Goal: Information Seeking & Learning: Check status

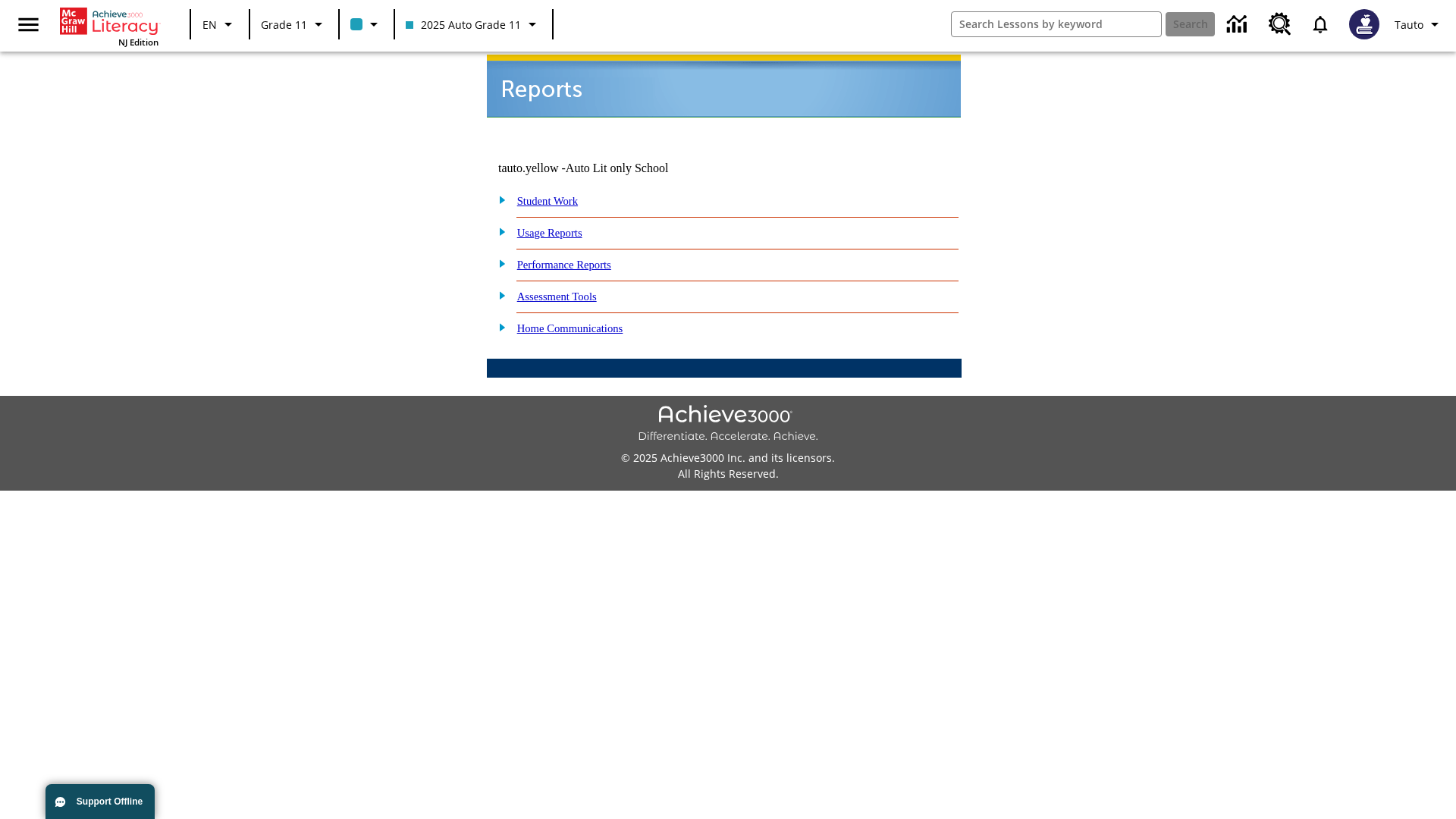
click at [560, 227] on link "Usage Reports" at bounding box center [550, 233] width 65 height 12
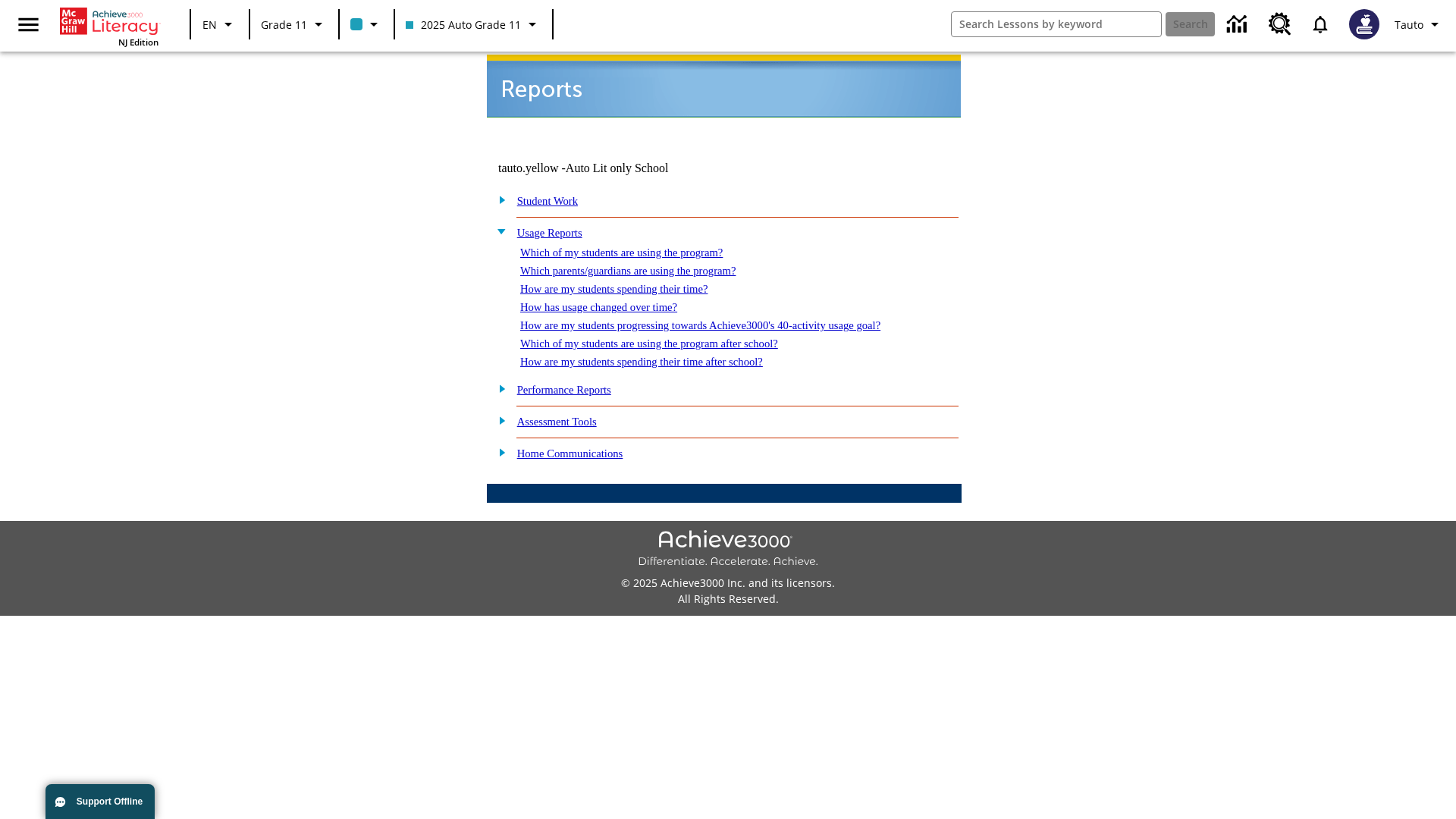
click at [637, 246] on link "Which of my students are using the program?" at bounding box center [621, 252] width 203 height 12
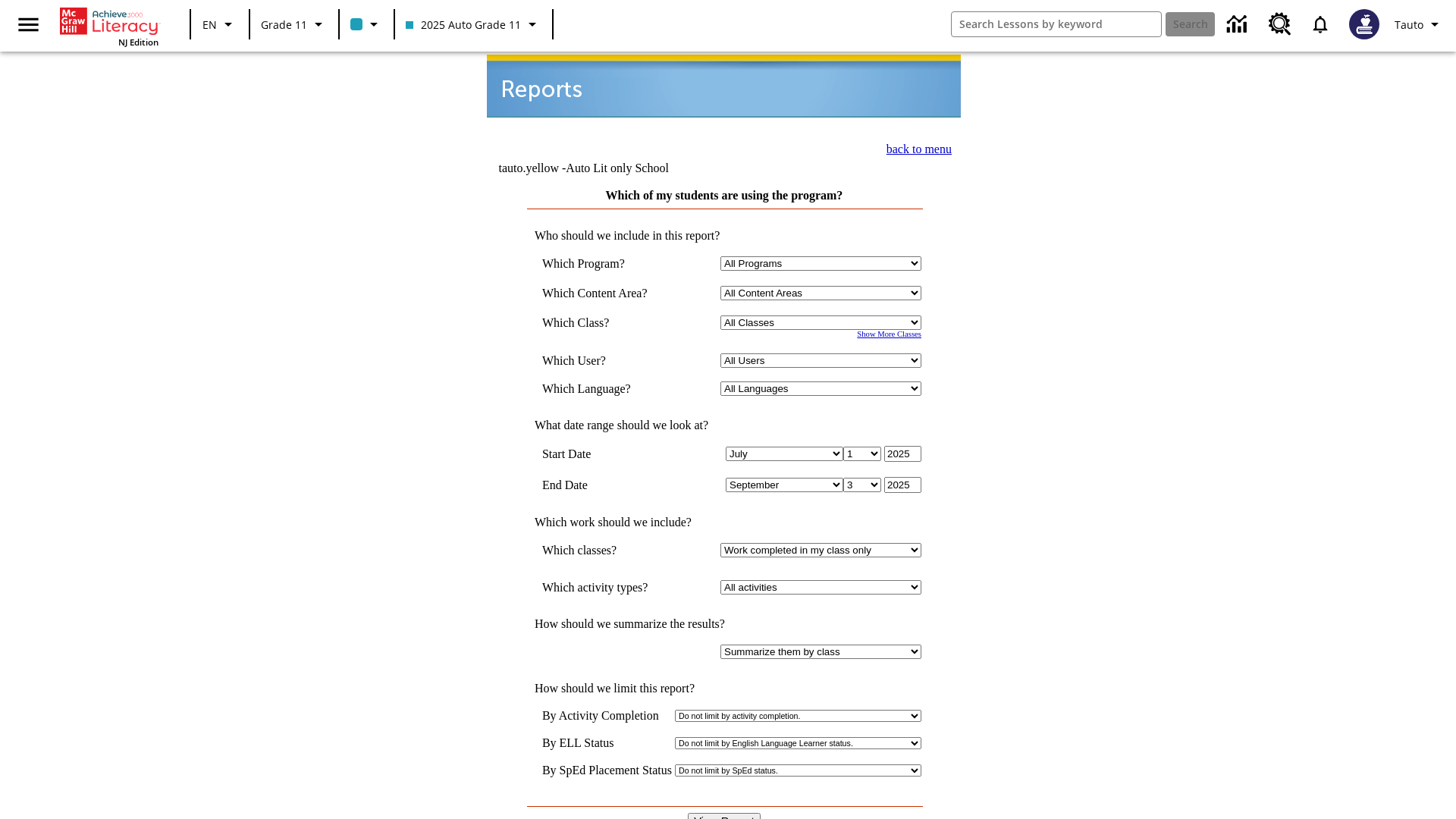
select select "11133141"
click at [823, 353] on select "All Users Puma, Sautoen Puma, Sautoes Puma, Sautoss Twoclasses, Sautoen Twoscho…" at bounding box center [820, 360] width 201 height 15
select select "21437114"
click at [725, 813] on input "View Report" at bounding box center [724, 821] width 73 height 17
click at [914, 147] on link "back to menu" at bounding box center [919, 149] width 65 height 13
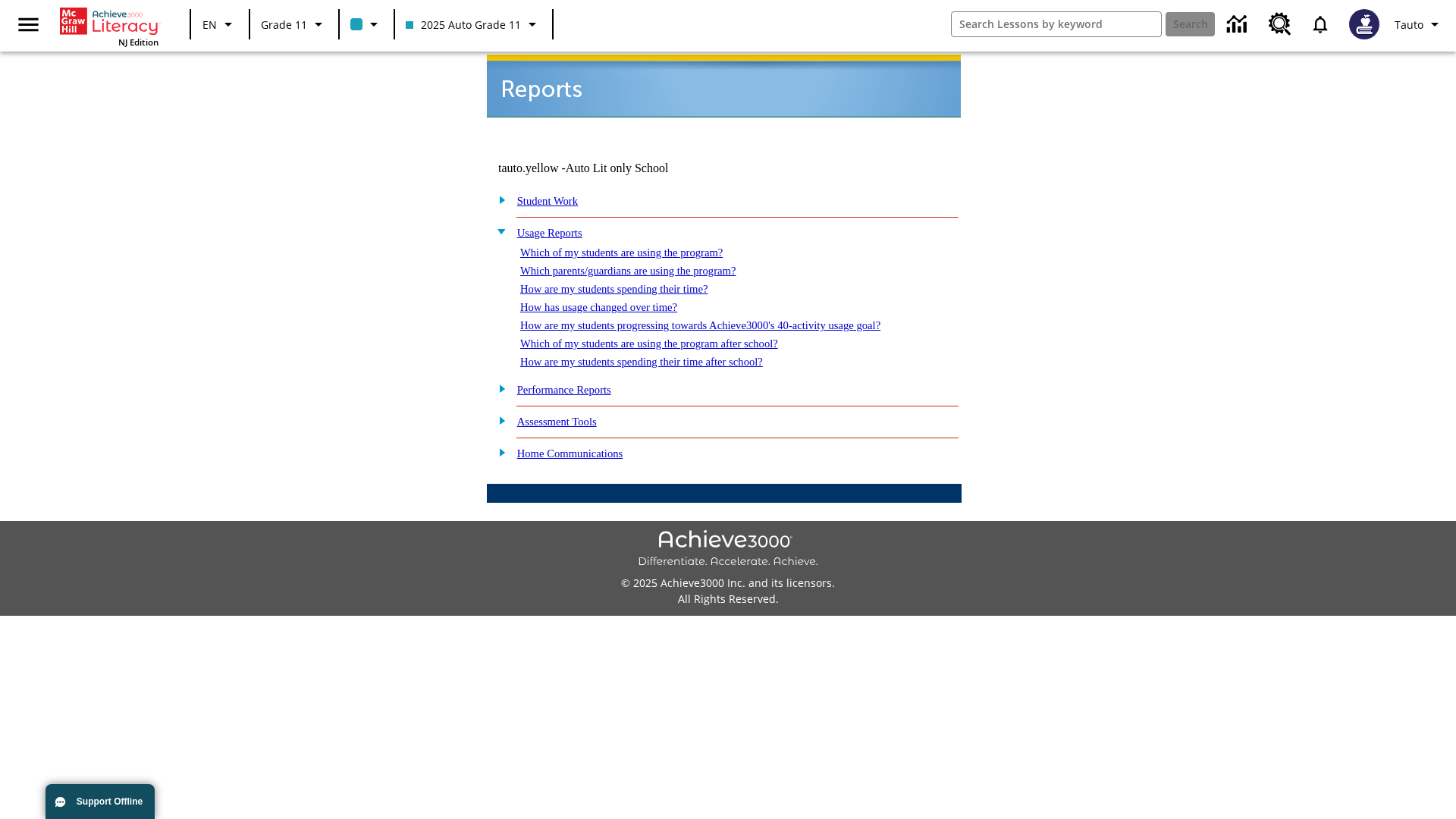
click at [644, 265] on link "Which parents/guardians are using the program?" at bounding box center [628, 271] width 216 height 12
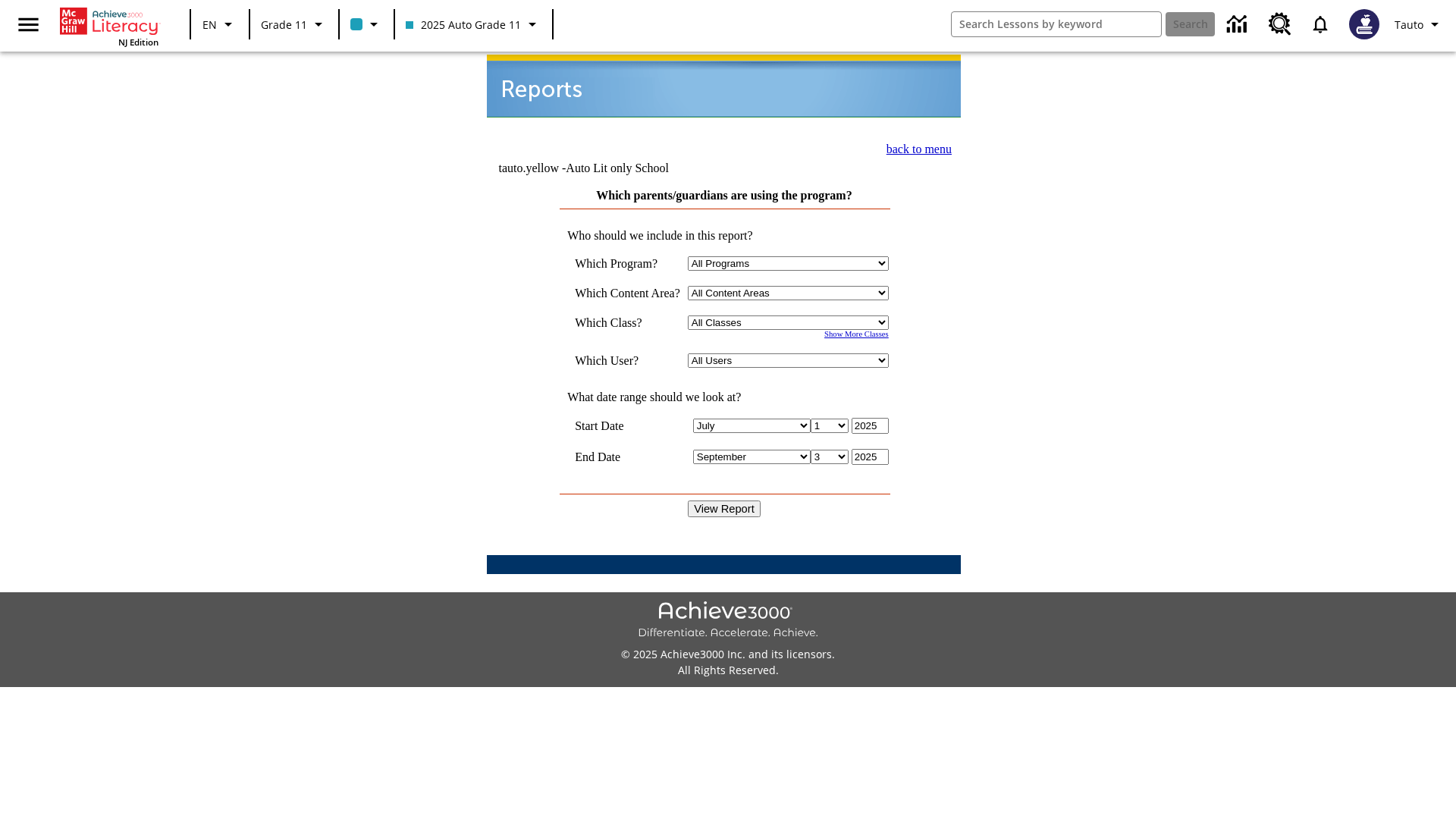
select select "11133141"
select select "21437114"
click at [725, 501] on input "View Report" at bounding box center [724, 509] width 73 height 17
click at [914, 147] on link "back to menu" at bounding box center [919, 149] width 65 height 13
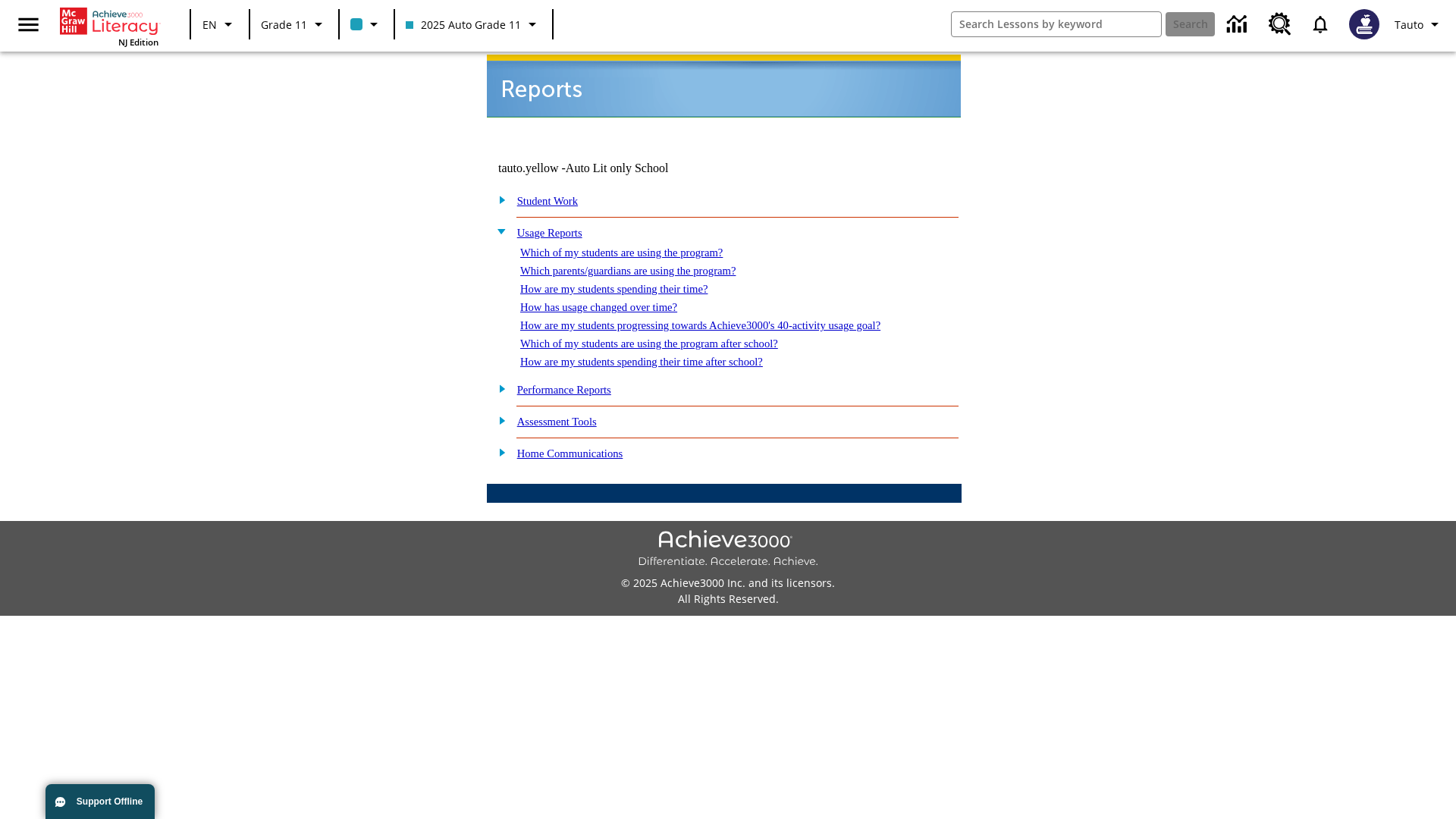
click at [628, 283] on link "How are my students spending their time?" at bounding box center [614, 289] width 187 height 12
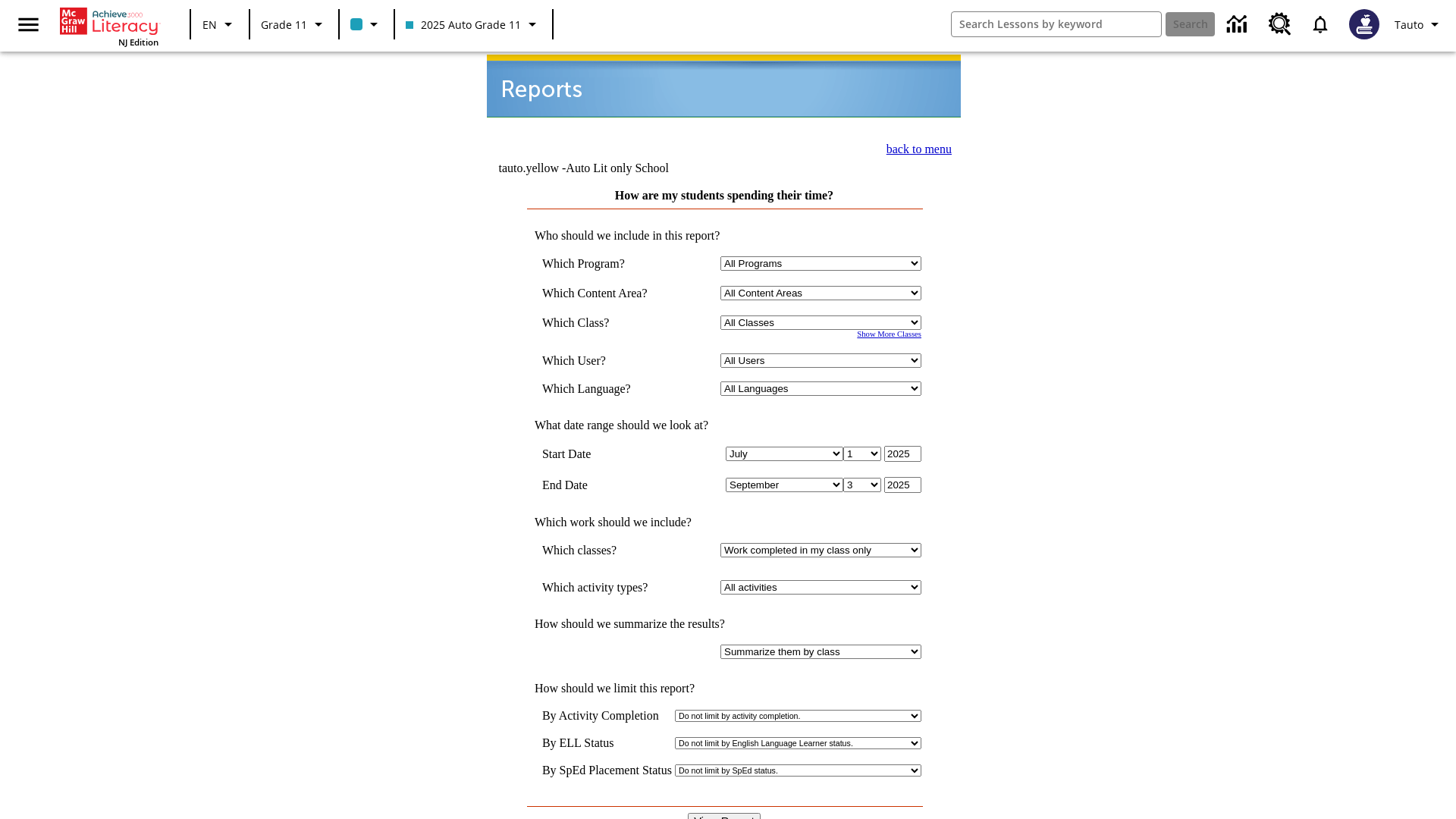
select select "11133141"
click at [823, 353] on select "All Users Puma, Sautoen Puma, Sautoes Puma, Sautoss Twoclasses, Sautoen Twoscho…" at bounding box center [820, 360] width 201 height 15
select select "21437114"
click at [725, 813] on input "View Report" at bounding box center [724, 821] width 73 height 17
click at [914, 147] on link "back to menu" at bounding box center [919, 149] width 65 height 13
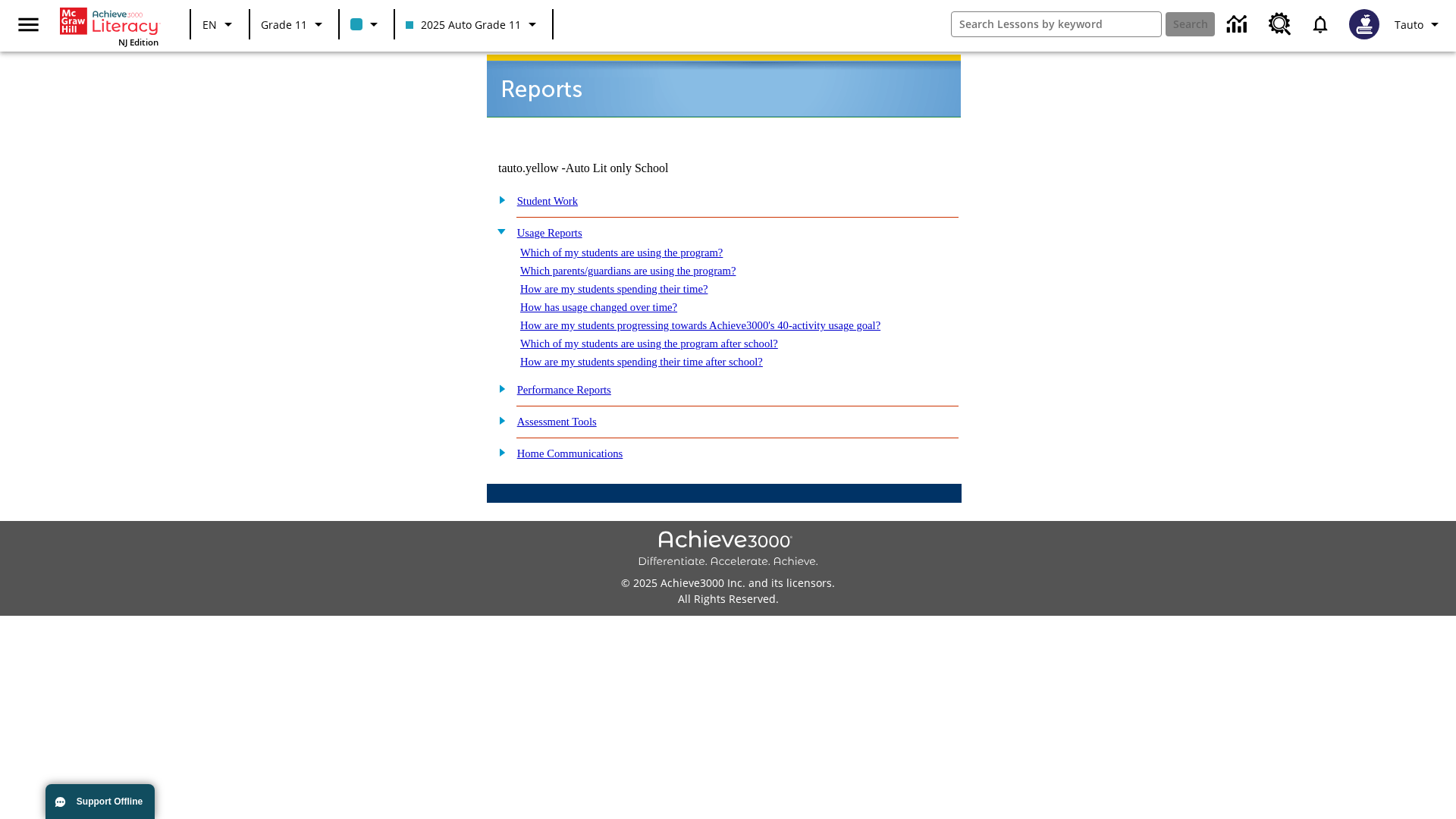
click at [611, 301] on link "How has usage changed over time?" at bounding box center [598, 307] width 157 height 12
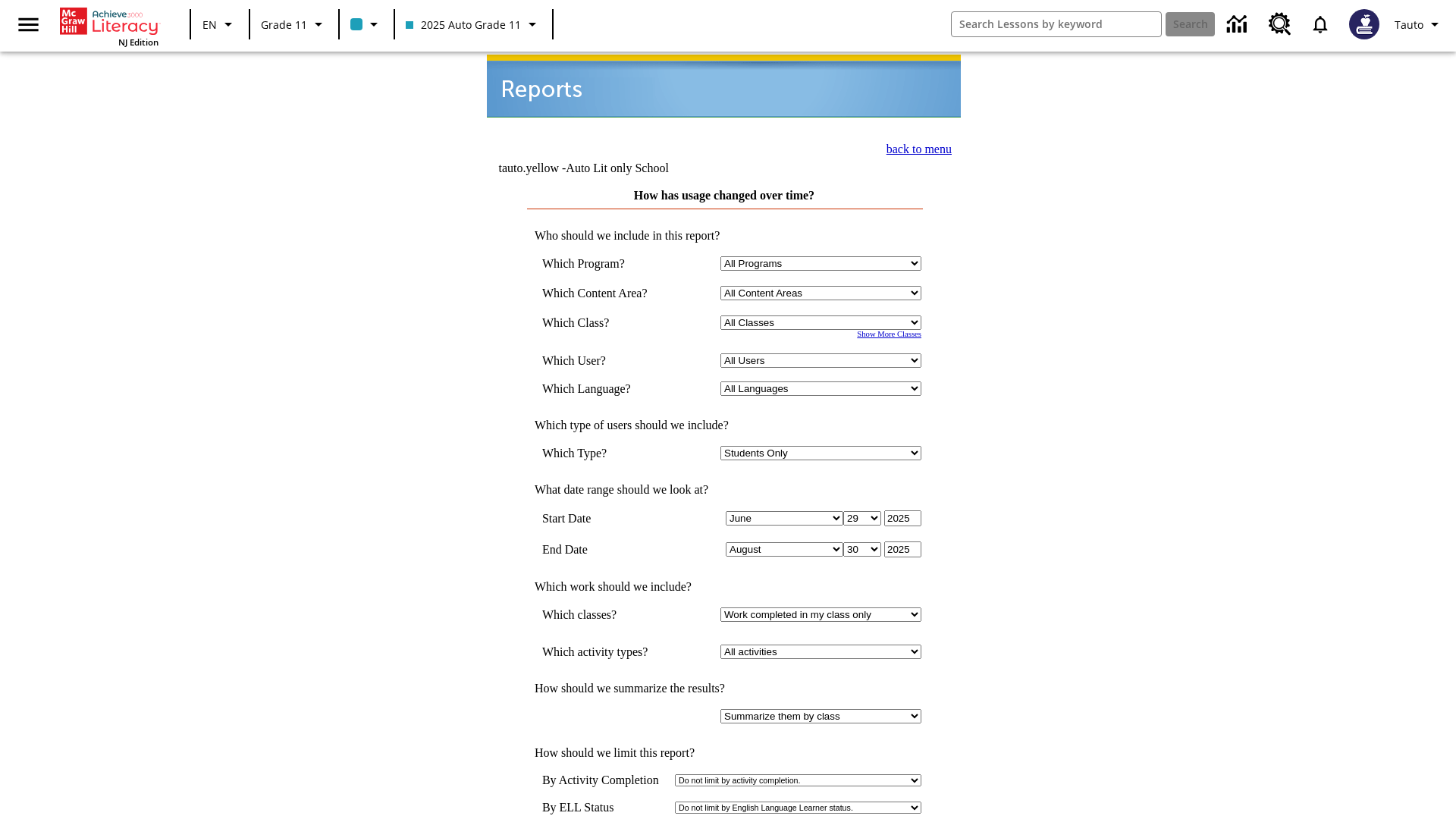
click at [823, 316] on select "Select a Class: All Classes 2025 Auto Grade 11 205 Auto Grade 11 Room 123 Empty…" at bounding box center [820, 323] width 201 height 15
select select "11133141"
click at [823, 353] on select "All Users Puma, Sautoen Puma, Sautoes Puma, Sautoss Twoclasses, Sautoen Twoscho…" at bounding box center [820, 360] width 201 height 15
select select "21437114"
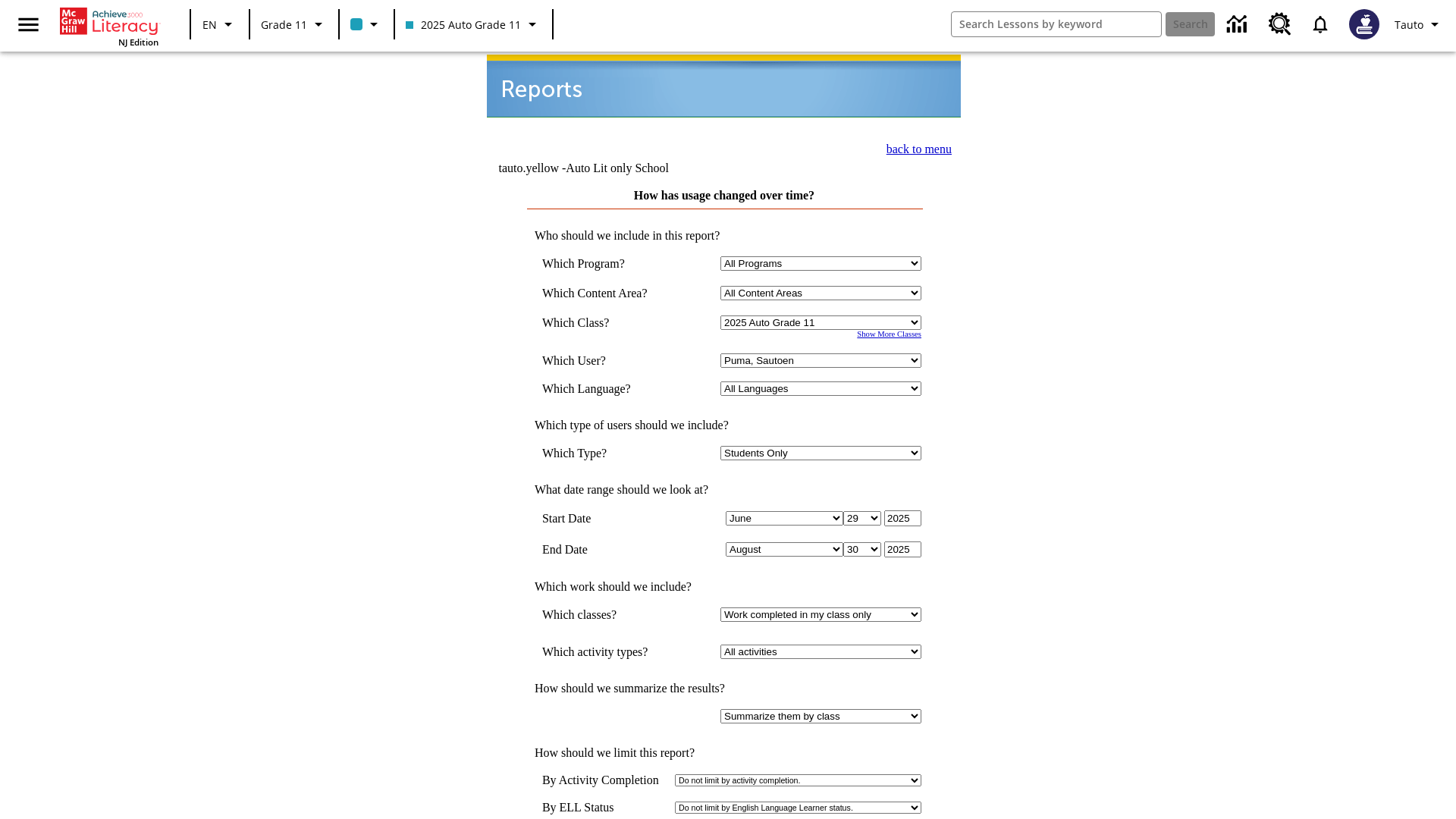
click at [914, 147] on link "back to menu" at bounding box center [919, 149] width 65 height 13
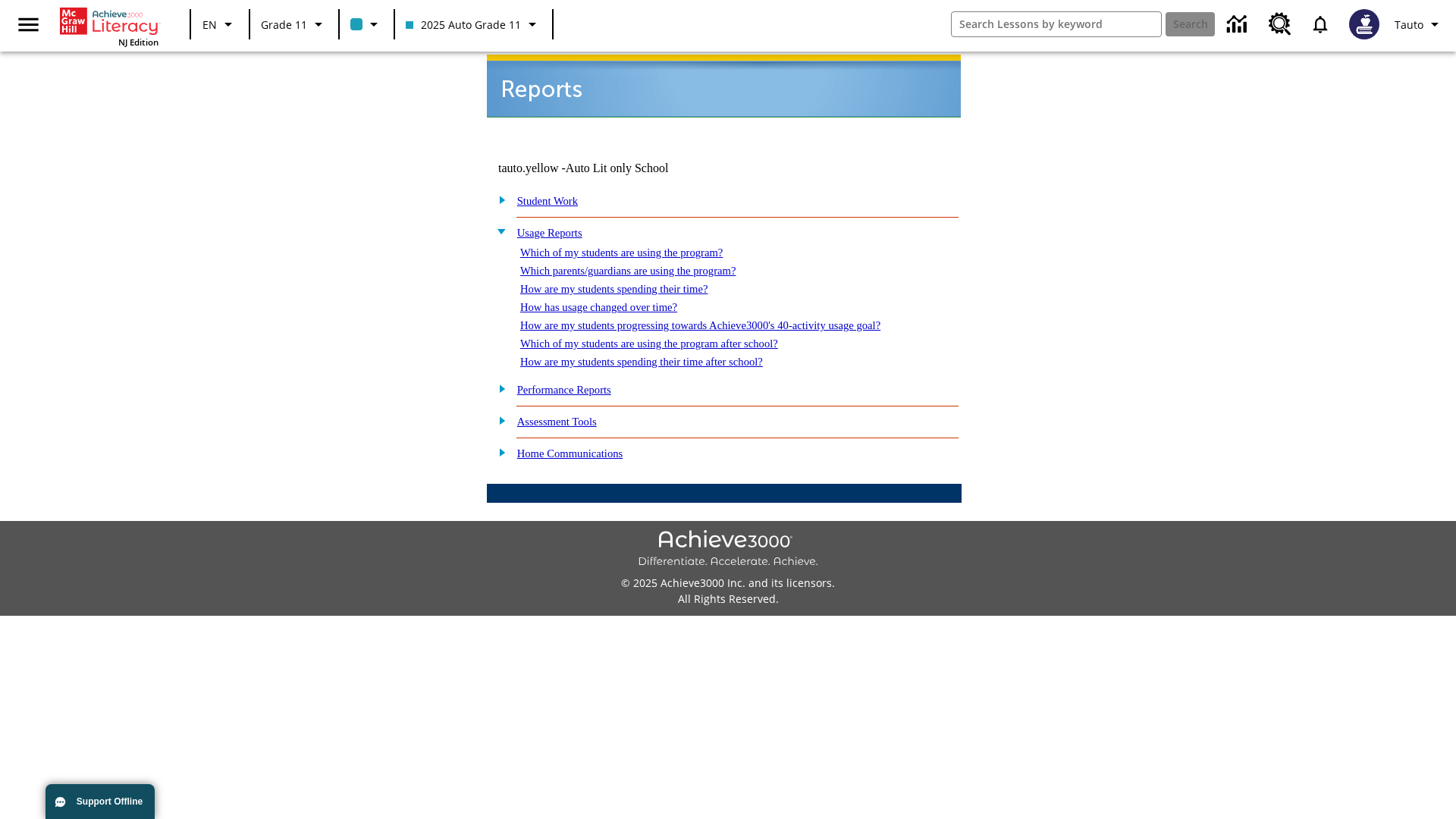
click at [726, 320] on link "How are my students progressing towards Achieve3000's 40-activity usage goal?" at bounding box center [700, 326] width 360 height 12
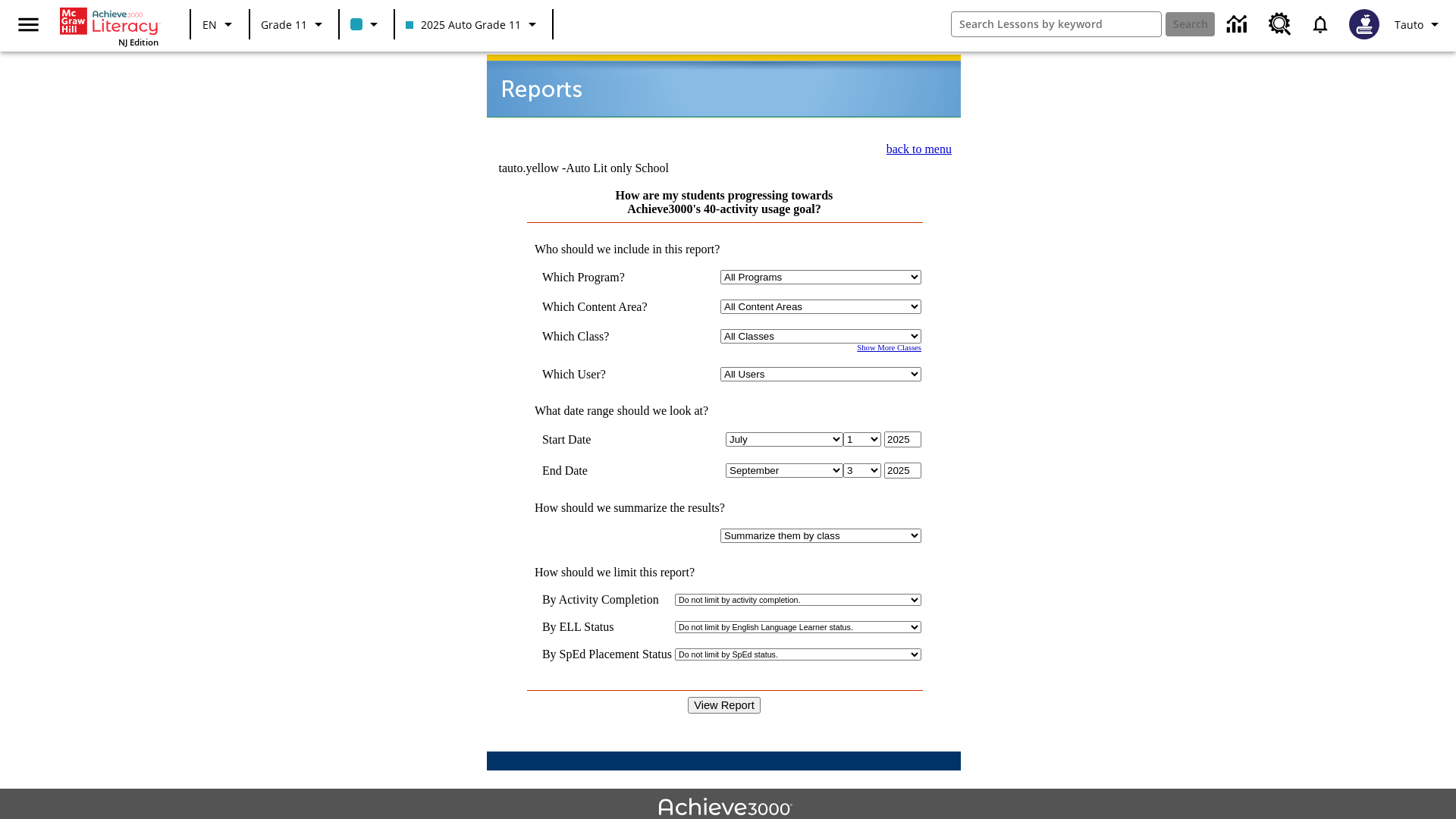
select select "11133141"
select select "21437114"
click at [725, 697] on input "View Report" at bounding box center [724, 706] width 73 height 17
click at [914, 147] on link "back to menu" at bounding box center [919, 149] width 65 height 13
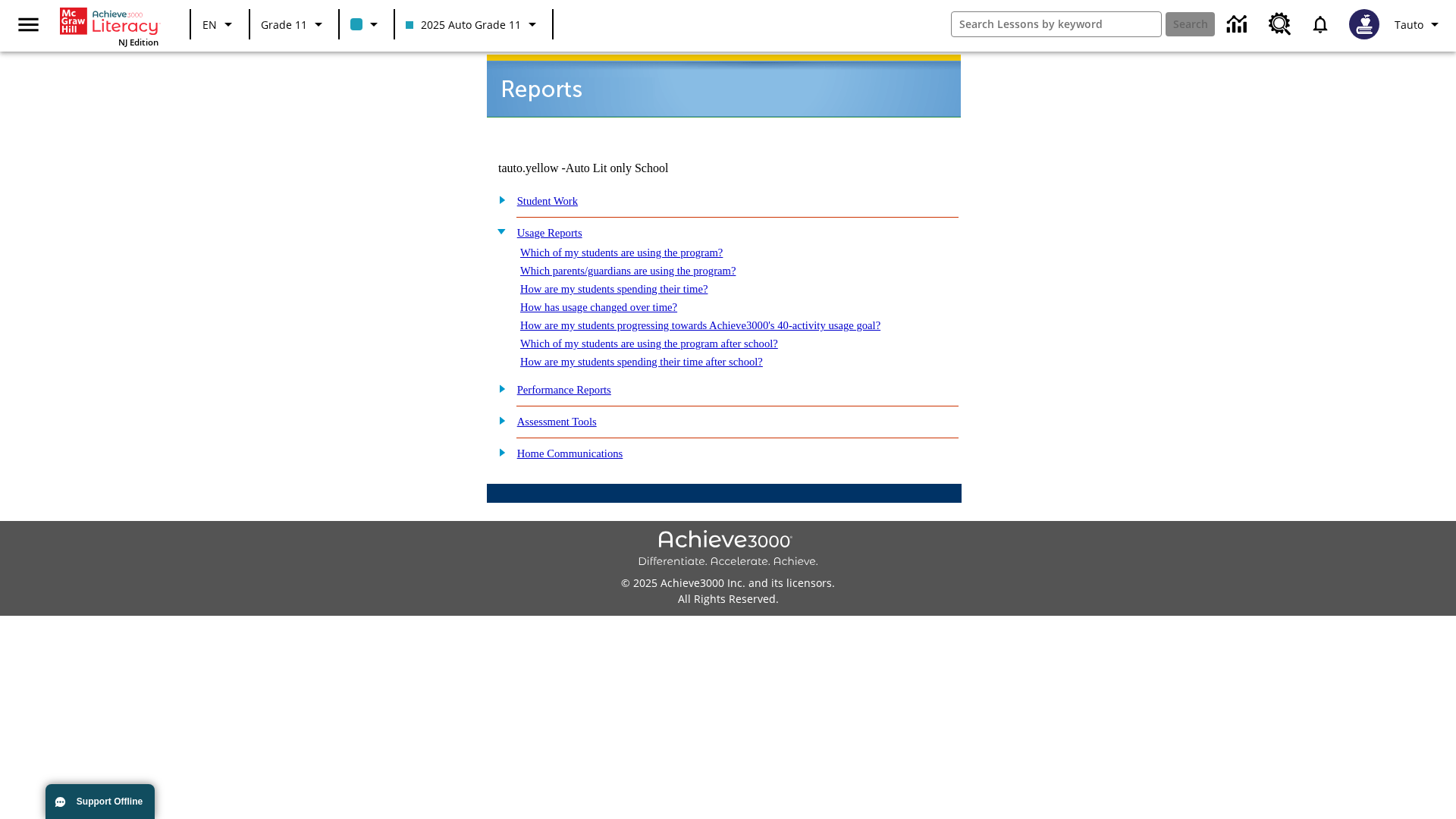
click at [668, 337] on link "Which of my students are using the program after school?" at bounding box center [649, 343] width 258 height 12
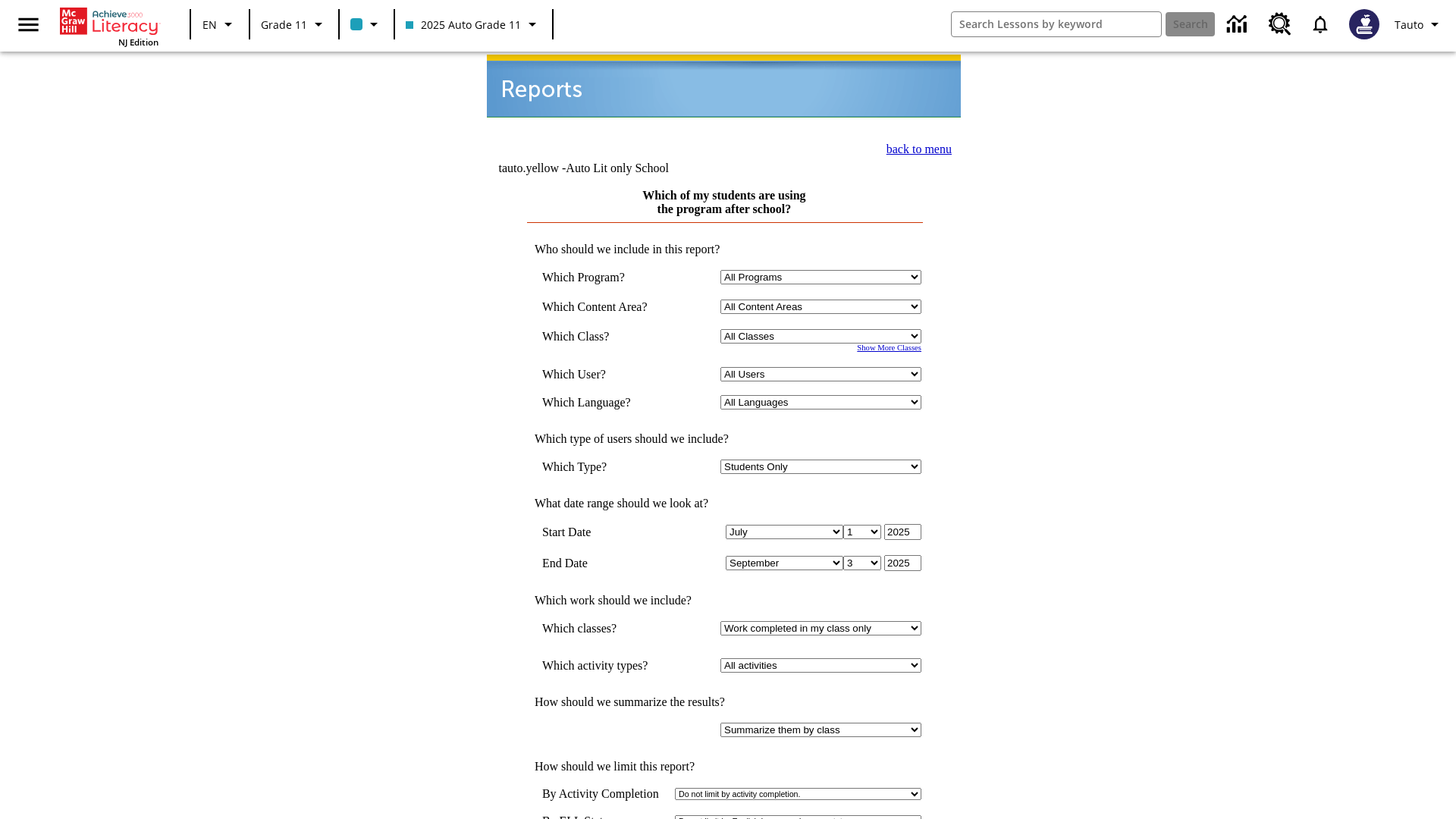
select select "11133141"
click at [823, 367] on select "All Users Puma, Sautoen Puma, Sautoes Puma, Sautoss Twoclasses, Sautoen Twoscho…" at bounding box center [820, 374] width 201 height 15
select select "21437114"
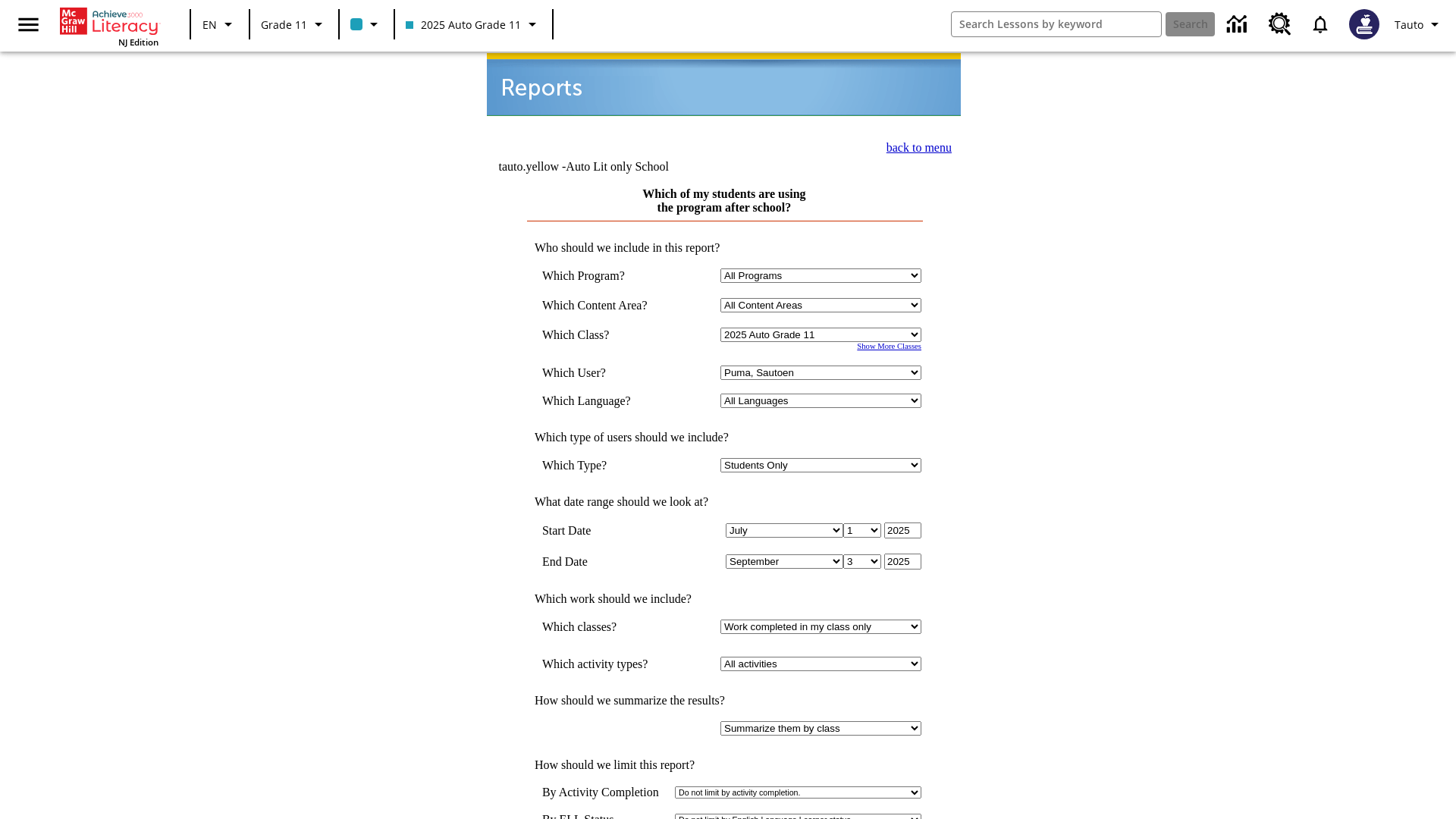
click at [914, 145] on link "back to menu" at bounding box center [919, 148] width 65 height 13
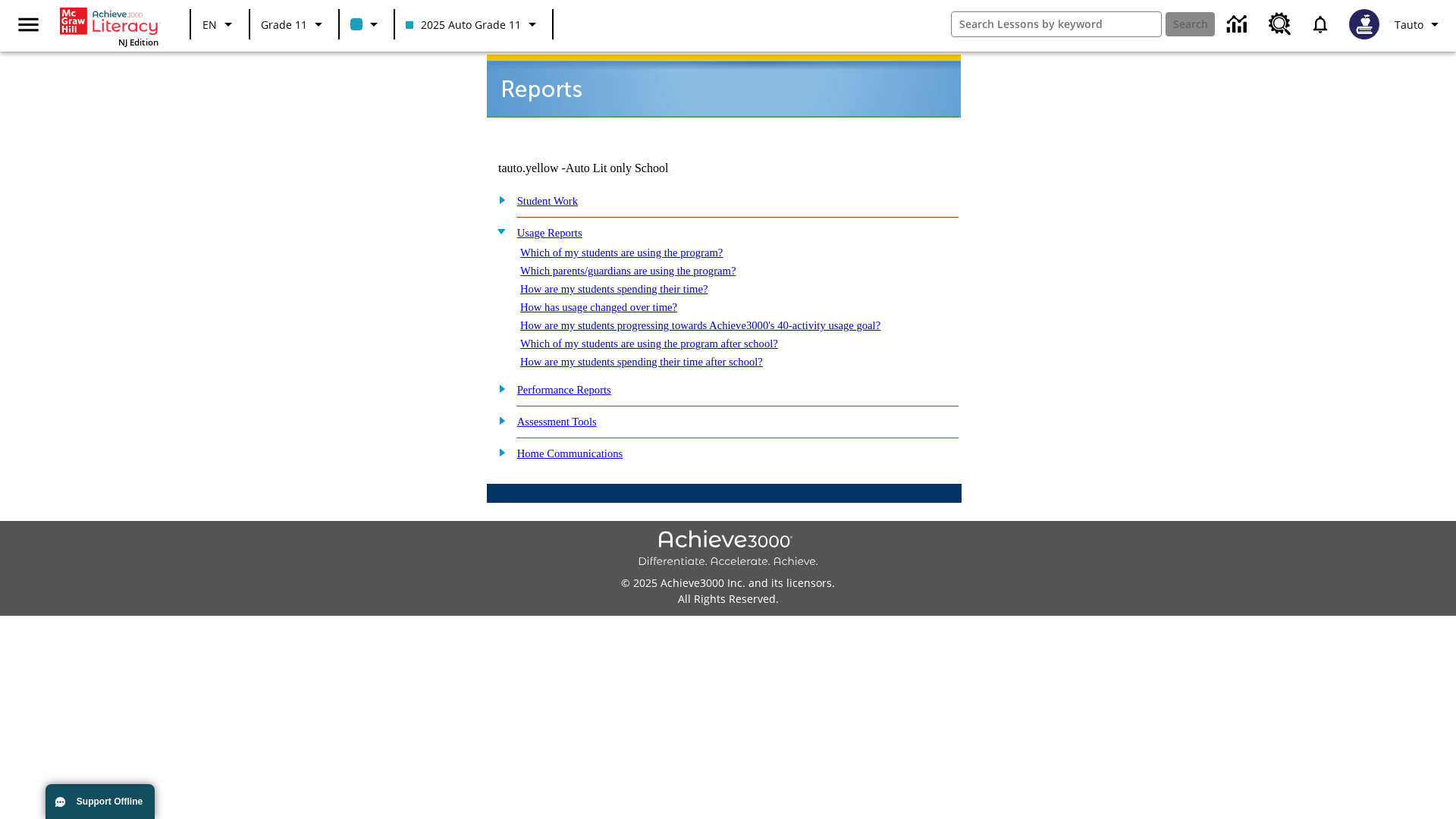
click at [660, 356] on link "How are my students spending their time after school?" at bounding box center [641, 362] width 242 height 12
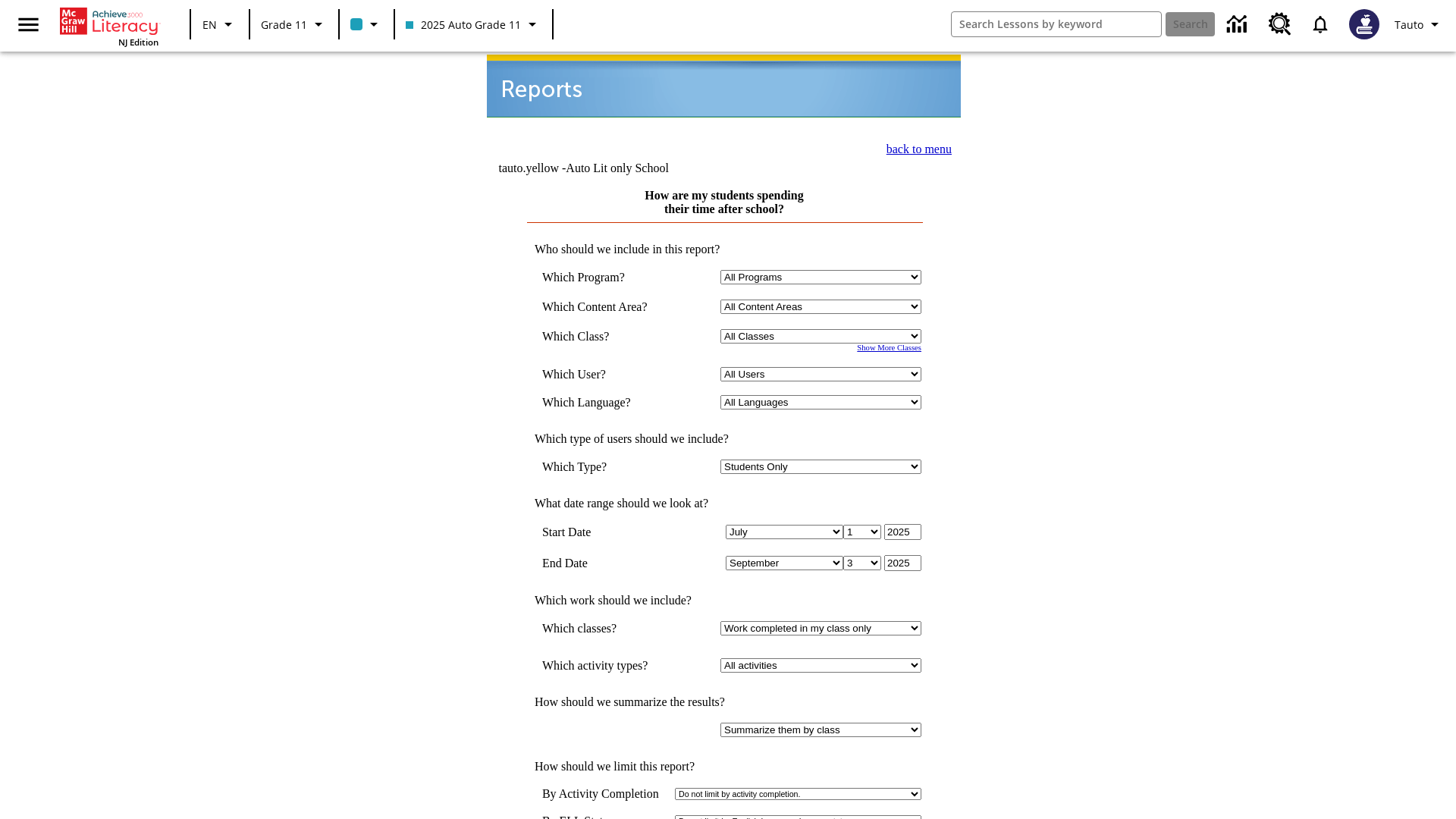
click at [823, 330] on select "Select a Class: All Classes 2025 Auto Grade 11 205 Auto Grade 11 Room 123 Empty…" at bounding box center [820, 336] width 201 height 15
select select "11133141"
select select "21437114"
click at [914, 145] on link "back to menu" at bounding box center [919, 149] width 65 height 13
